Goal: Transaction & Acquisition: Purchase product/service

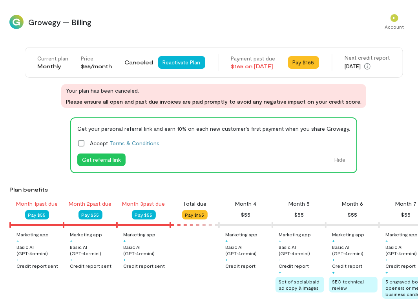
scroll to position [0, 80]
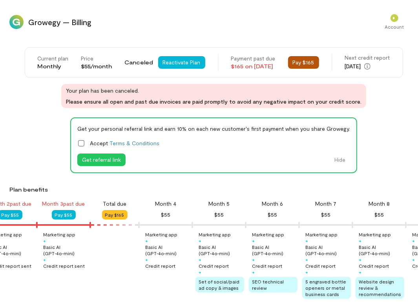
click at [304, 63] on button "Pay $165" at bounding box center [303, 62] width 31 height 13
click at [394, 15] on div "*" at bounding box center [394, 18] width 8 height 8
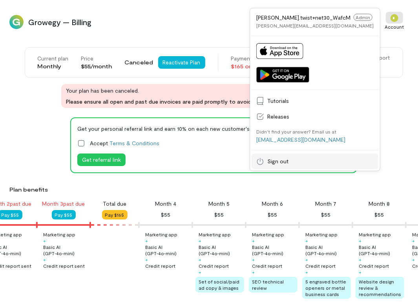
click at [325, 165] on span "Sign out" at bounding box center [320, 161] width 106 height 8
